Goal: Contribute content

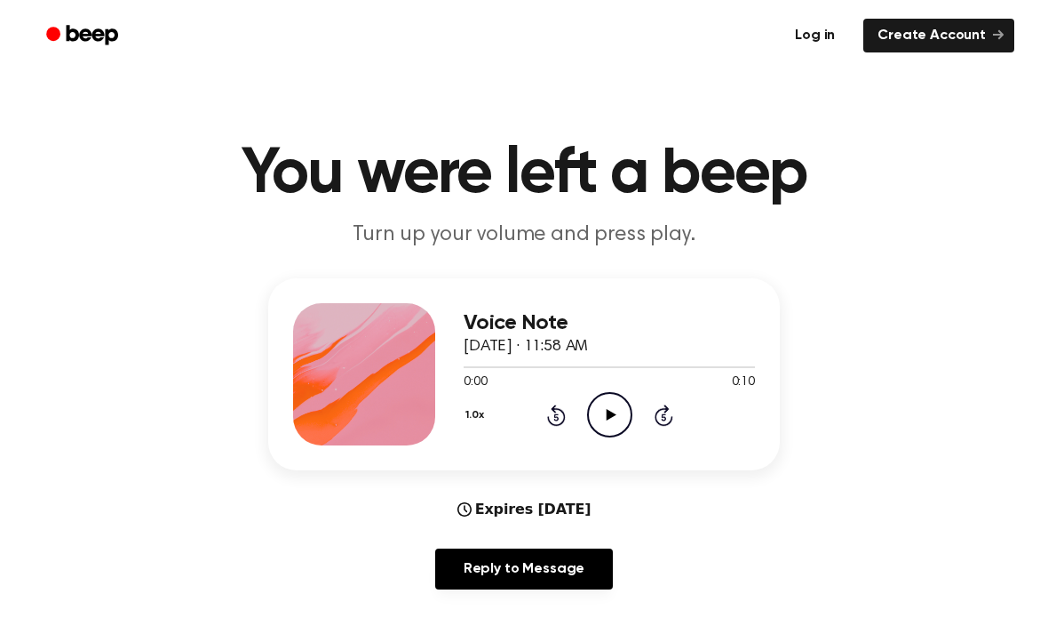
click at [834, 31] on link "Log in" at bounding box center [815, 35] width 76 height 41
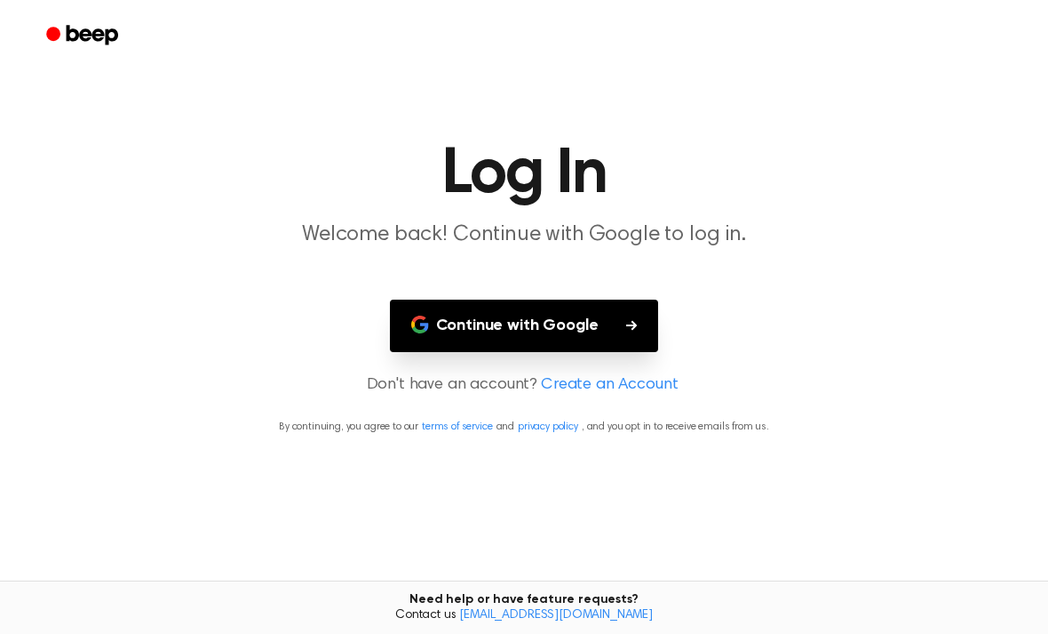
click at [570, 324] on button "Continue with Google" at bounding box center [524, 325] width 269 height 52
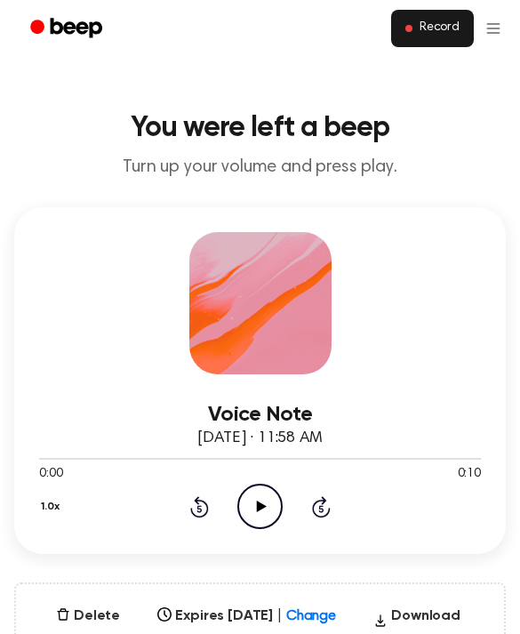
click at [434, 38] on button "Record" at bounding box center [432, 28] width 83 height 37
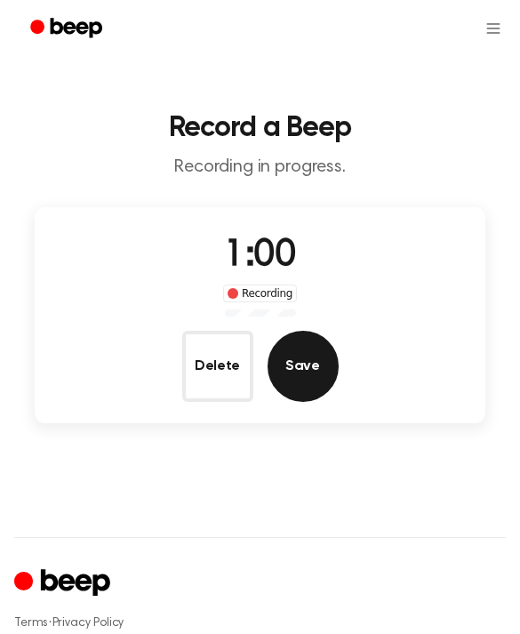
click at [297, 347] on button "Save" at bounding box center [302, 366] width 71 height 71
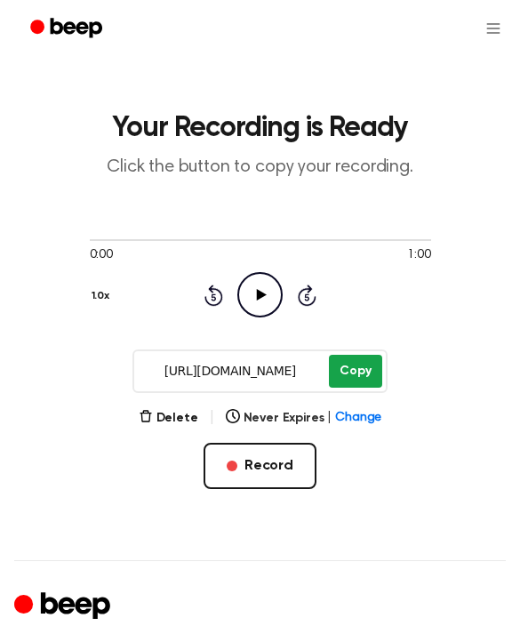
click at [343, 379] on button "Copy" at bounding box center [355, 371] width 52 height 33
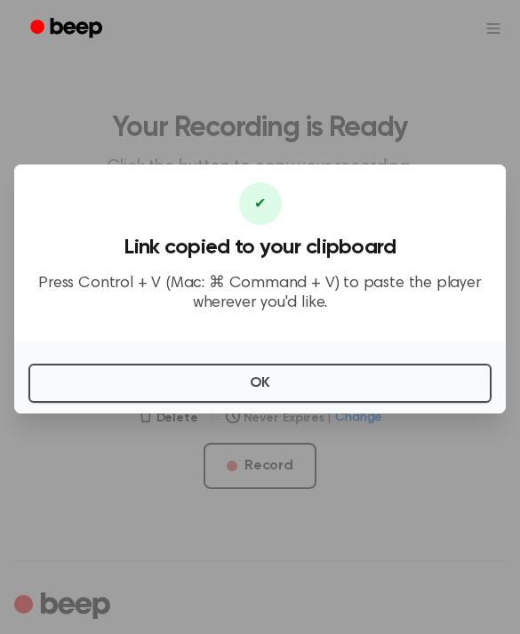
click at [296, 403] on button "OK" at bounding box center [259, 382] width 463 height 39
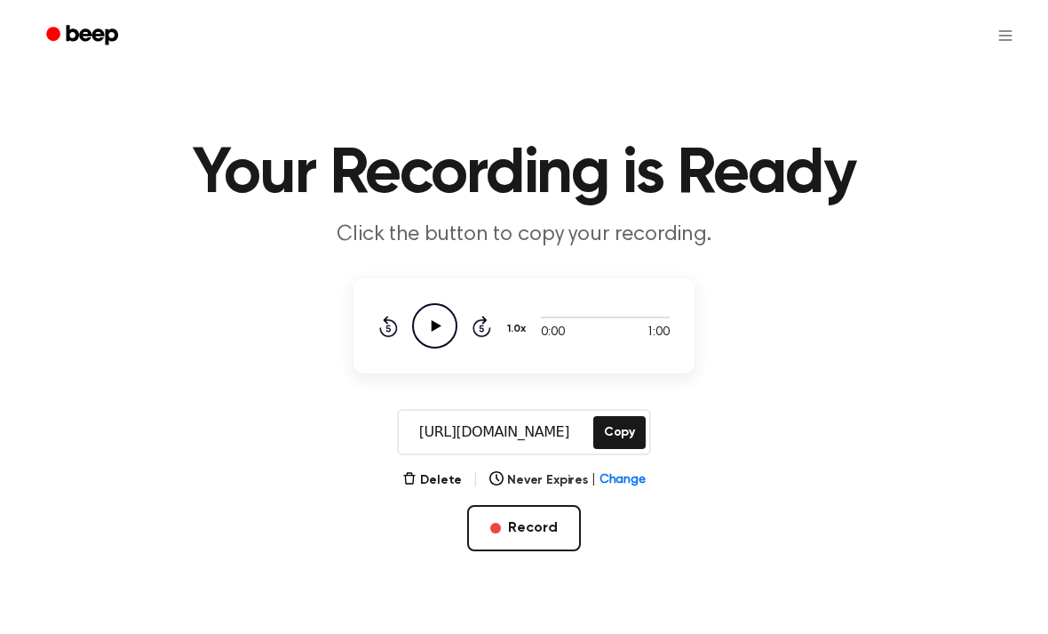
click at [429, 336] on icon "Play Audio" at bounding box center [434, 325] width 45 height 45
click at [436, 323] on icon at bounding box center [435, 326] width 8 height 12
click at [434, 315] on icon "Pause Audio" at bounding box center [434, 325] width 45 height 45
click at [490, 304] on div "Rewind 5 seconds Play Audio Skip 5 seconds" at bounding box center [435, 325] width 113 height 45
click at [481, 321] on icon at bounding box center [482, 325] width 19 height 21
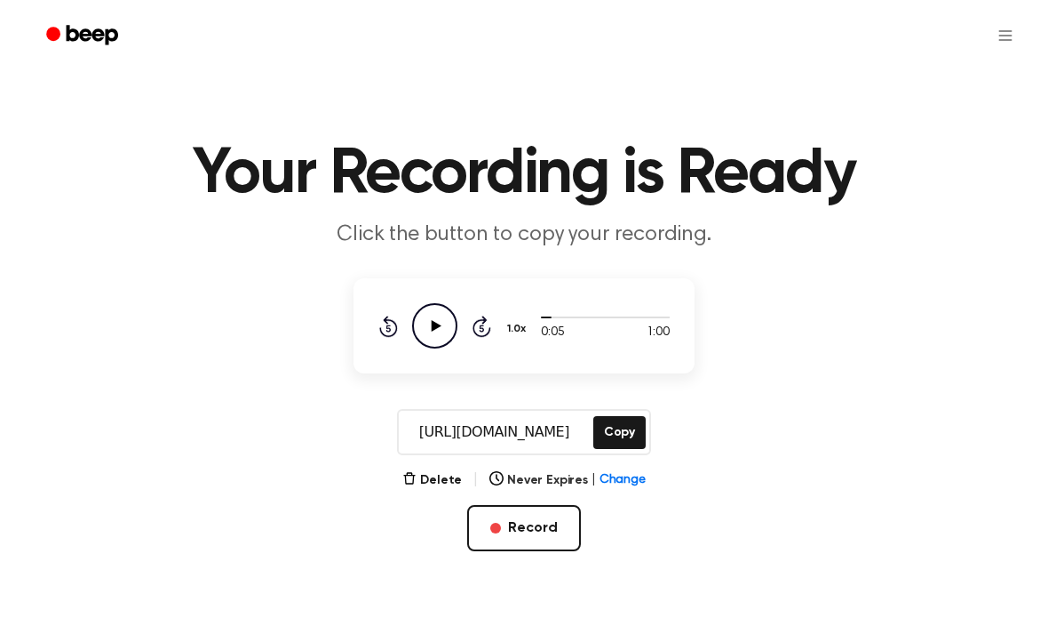
click at [444, 320] on icon "Play Audio" at bounding box center [434, 325] width 45 height 45
click at [426, 304] on icon "Pause Audio" at bounding box center [434, 325] width 45 height 45
